Goal: Task Accomplishment & Management: Complete application form

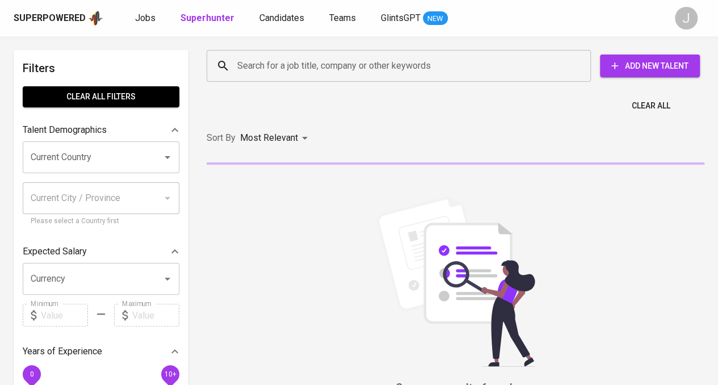
drag, startPoint x: 0, startPoint y: 0, endPoint x: 306, endPoint y: 72, distance: 314.1
click at [306, 72] on input "Search for a job title, company or other keywords" at bounding box center [401, 66] width 334 height 22
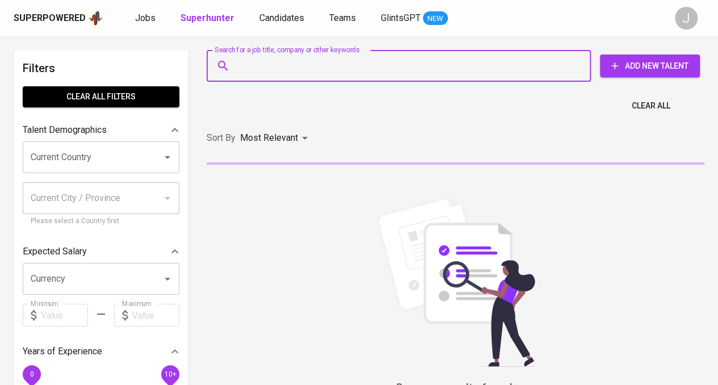
paste input "[EMAIL_ADDRESS][DOMAIN_NAME]"
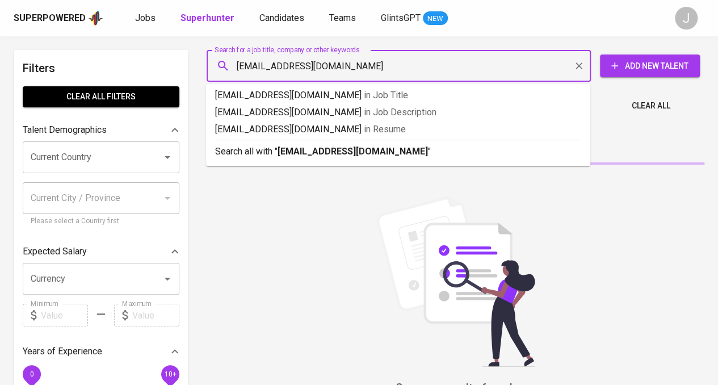
type input "[EMAIL_ADDRESS][DOMAIN_NAME]"
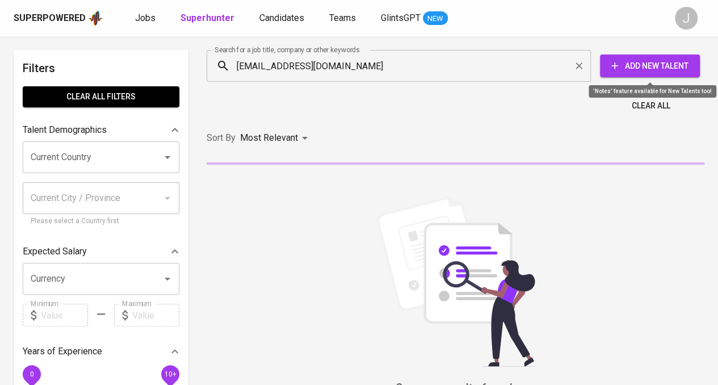
click at [661, 58] on button "Add New Talent" at bounding box center [650, 65] width 100 height 23
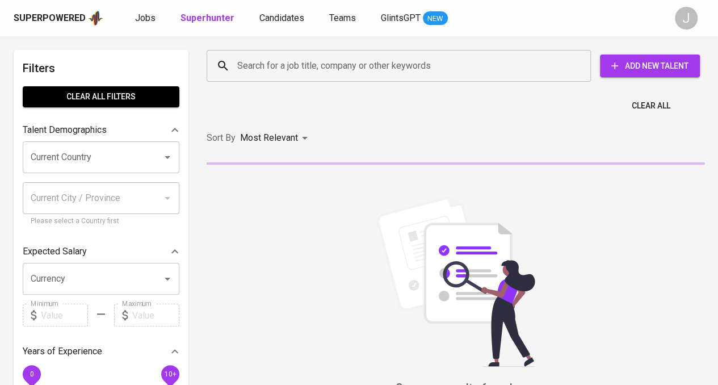
click at [302, 74] on input "Search for a job title, company or other keywords" at bounding box center [401, 66] width 334 height 22
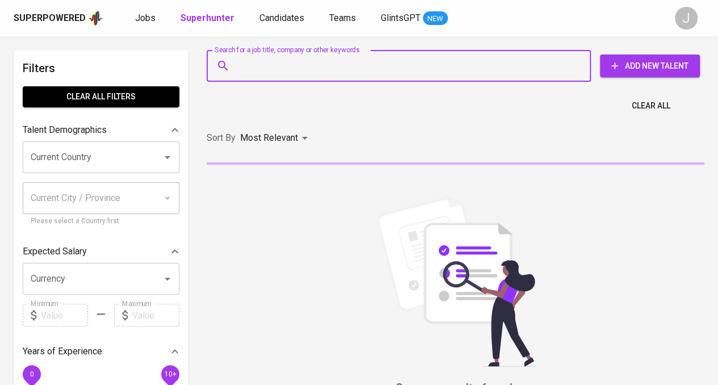
paste input "[EMAIL_ADDRESS][DOMAIN_NAME]"
type input "[EMAIL_ADDRESS][DOMAIN_NAME]"
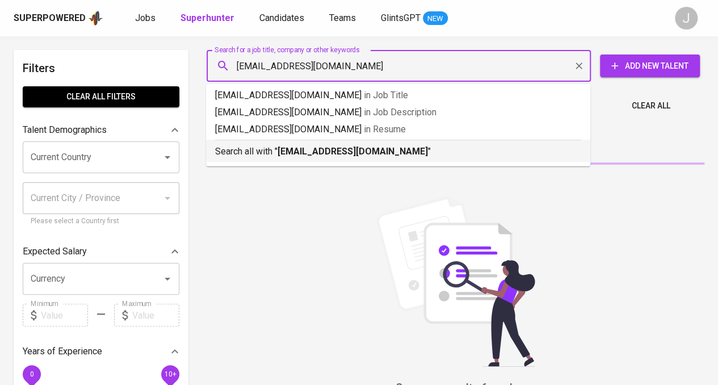
click at [340, 156] on b "[EMAIL_ADDRESS][DOMAIN_NAME]" at bounding box center [352, 151] width 150 height 11
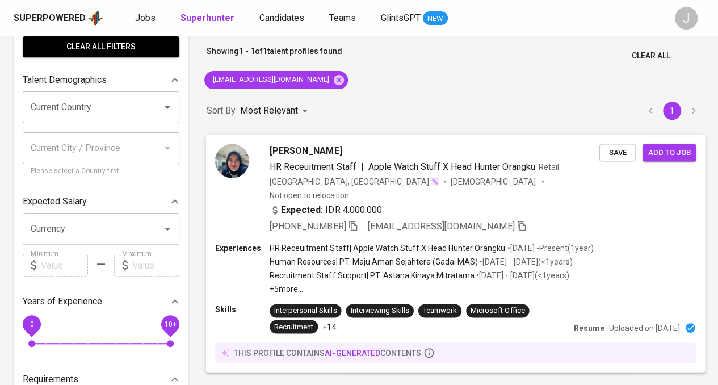
scroll to position [113, 0]
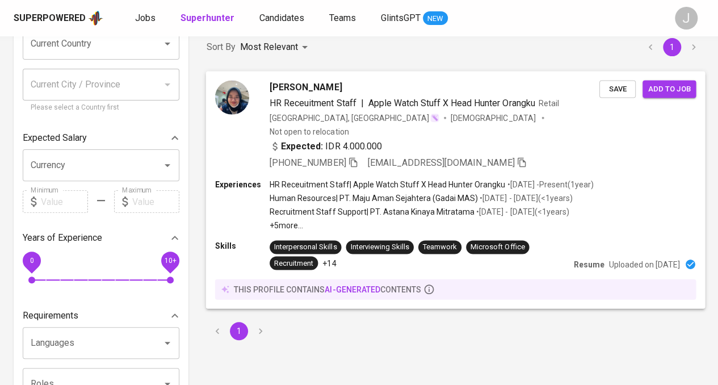
click at [356, 157] on icon "button" at bounding box center [353, 162] width 10 height 10
click at [356, 158] on icon "button" at bounding box center [352, 161] width 7 height 6
